Goal: Information Seeking & Learning: Understand process/instructions

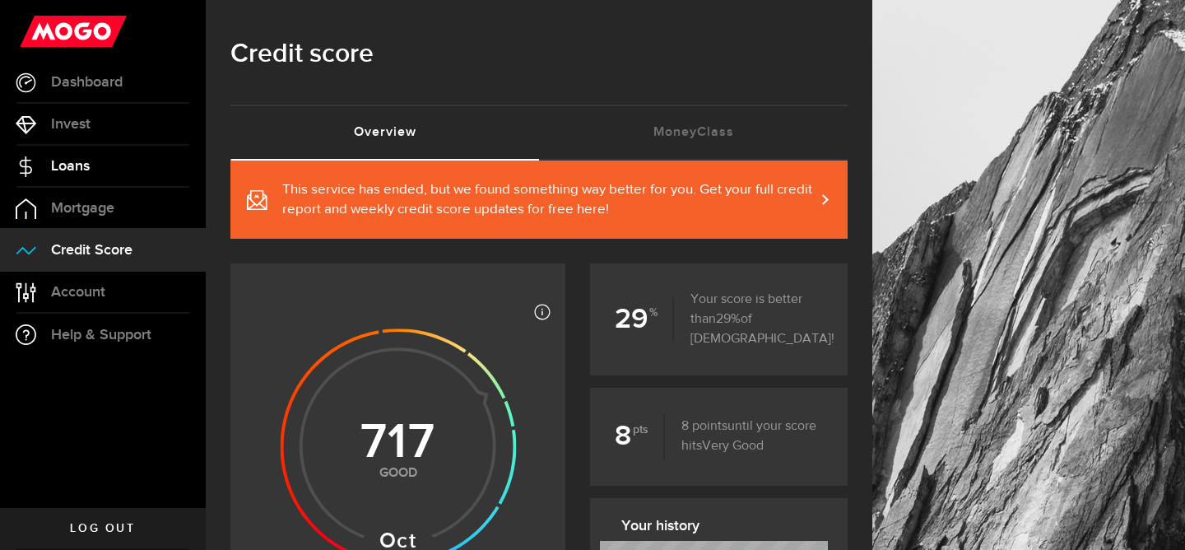
click at [77, 163] on span "Loans" at bounding box center [70, 166] width 39 height 15
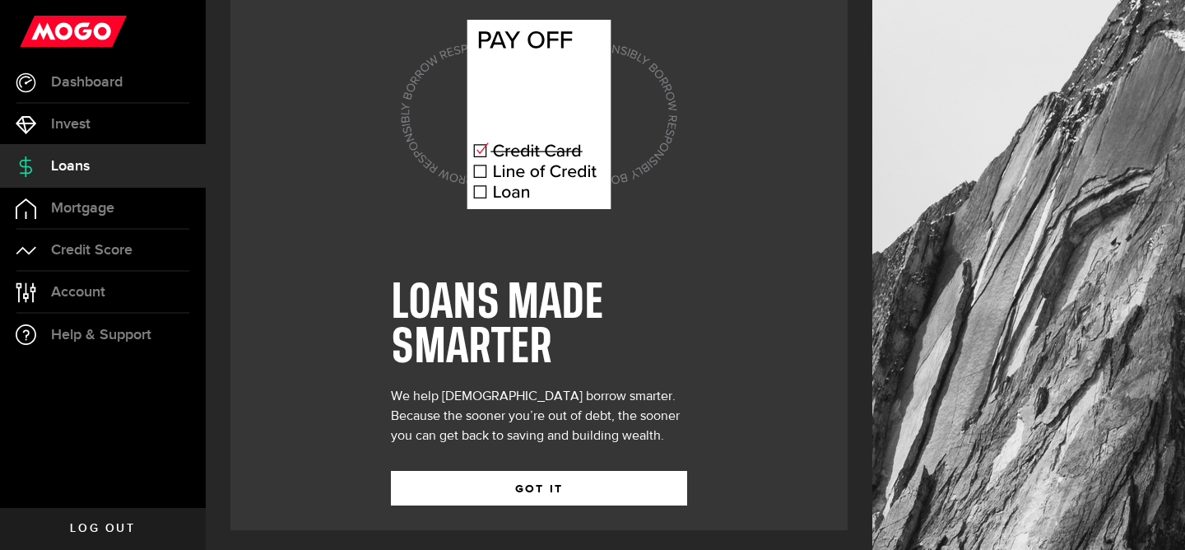
scroll to position [46, 0]
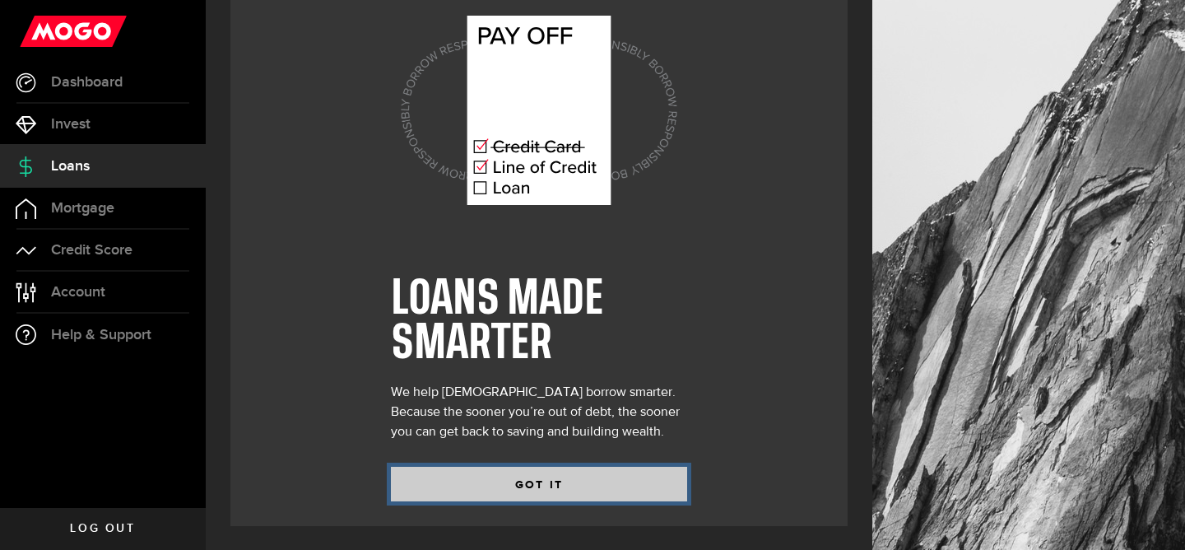
click at [561, 477] on button "GOT IT" at bounding box center [539, 484] width 296 height 35
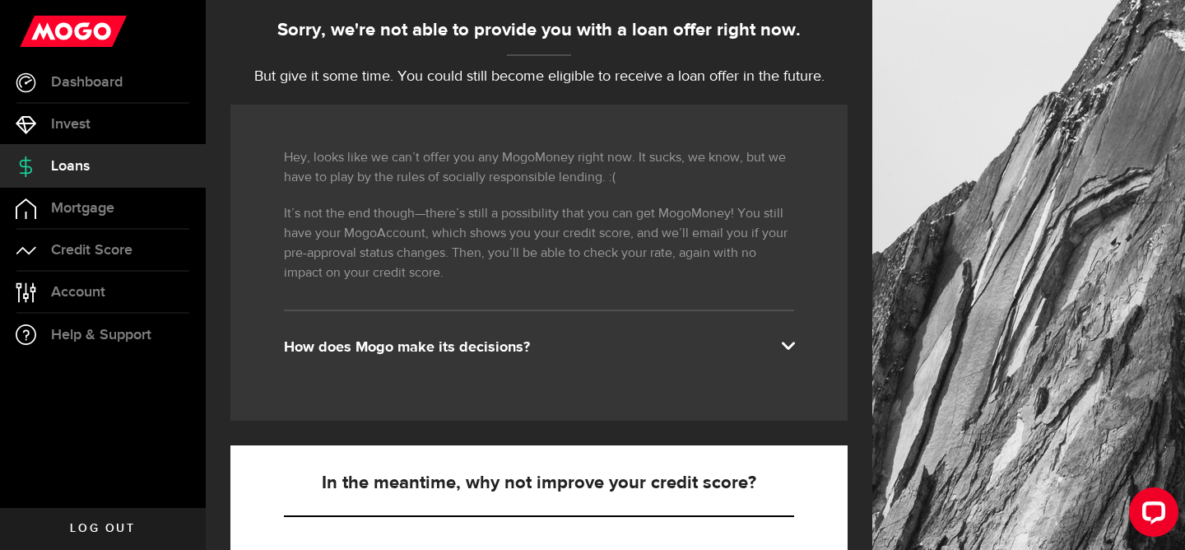
scroll to position [194, 0]
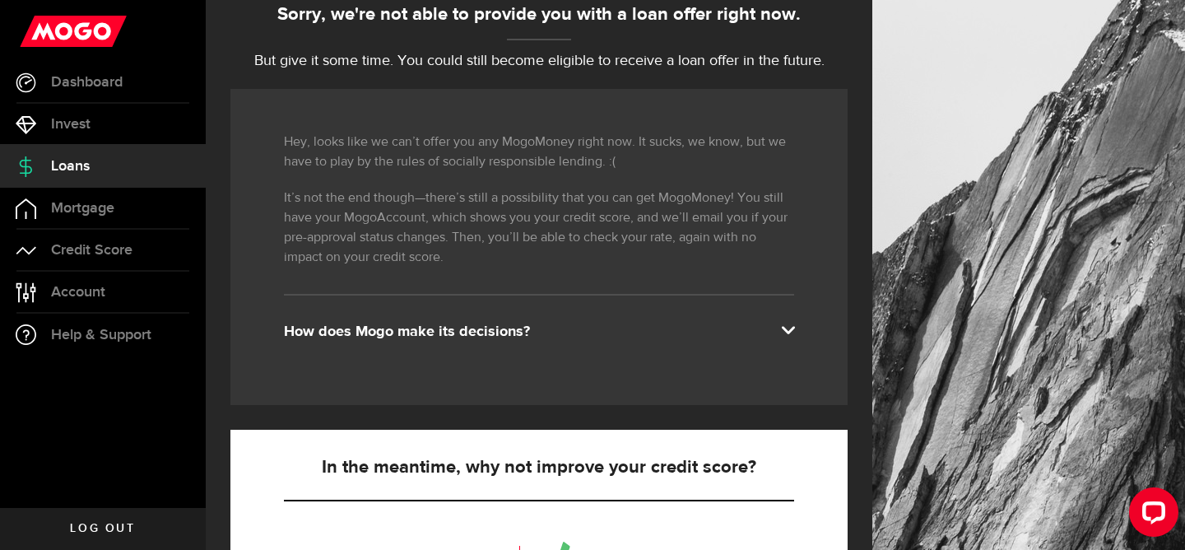
click at [783, 334] on span at bounding box center [787, 328] width 13 height 13
click at [786, 328] on span at bounding box center [787, 328] width 13 height 13
click at [788, 329] on span at bounding box center [787, 328] width 13 height 13
click at [474, 326] on div "How does Mogo make its decisions?" at bounding box center [539, 332] width 510 height 20
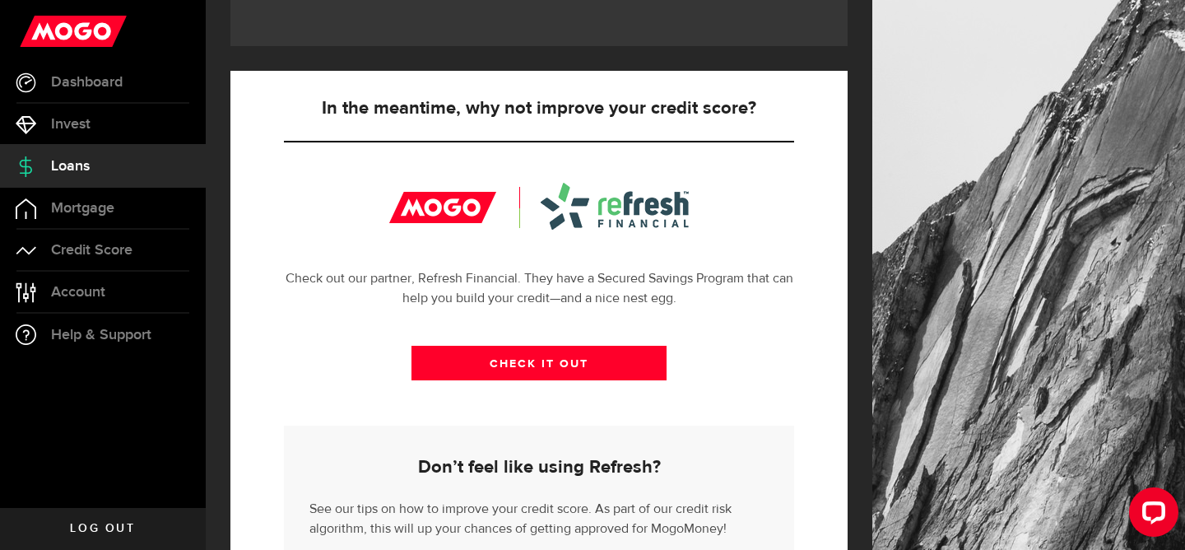
scroll to position [0, 0]
